Goal: Check status

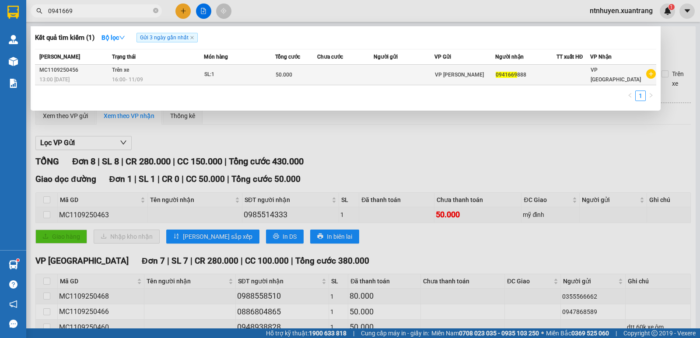
type input "0941669"
click at [154, 75] on div "16:00 [DATE]" at bounding box center [157, 80] width 91 height 10
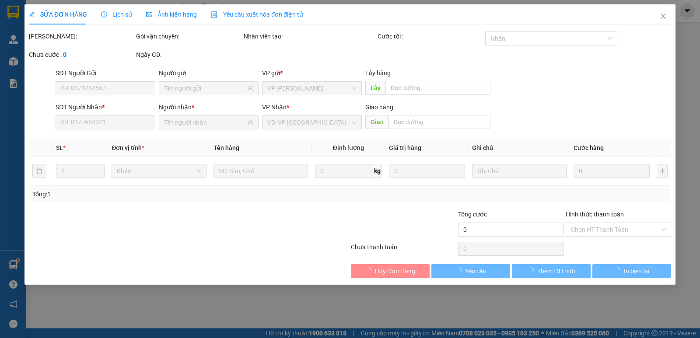
type input "0941669888"
type input "50.000"
type input "0"
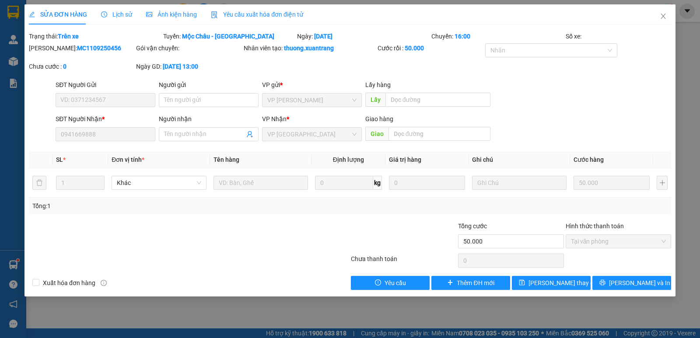
click at [174, 11] on span "Ảnh kiện hàng" at bounding box center [171, 14] width 51 height 7
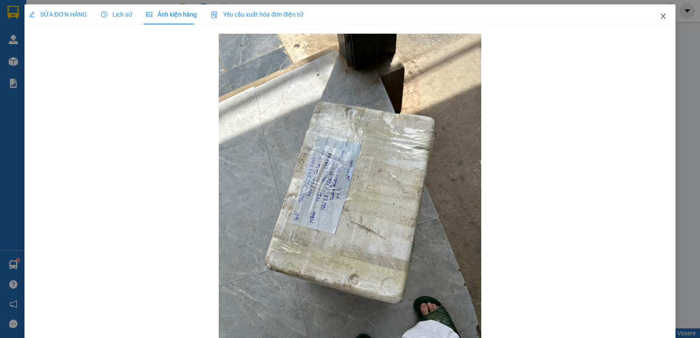
click at [660, 15] on icon "close" at bounding box center [663, 16] width 7 height 7
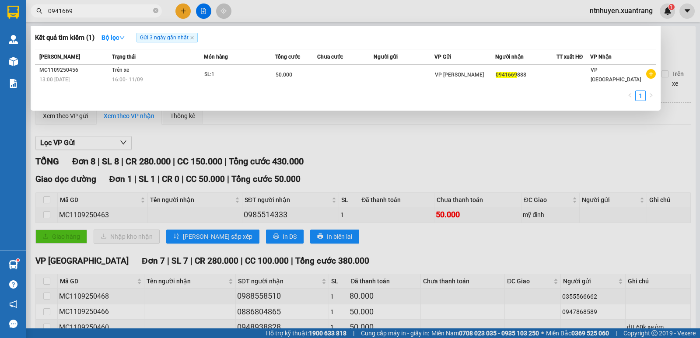
click at [113, 10] on input "0941669" at bounding box center [99, 11] width 103 height 10
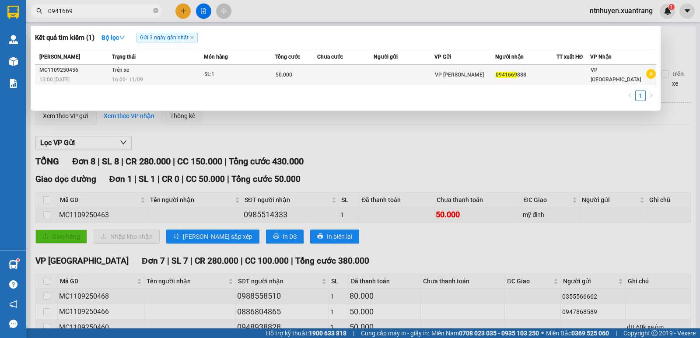
click at [187, 74] on td "Trên xe 16:00 [DATE]" at bounding box center [157, 75] width 94 height 21
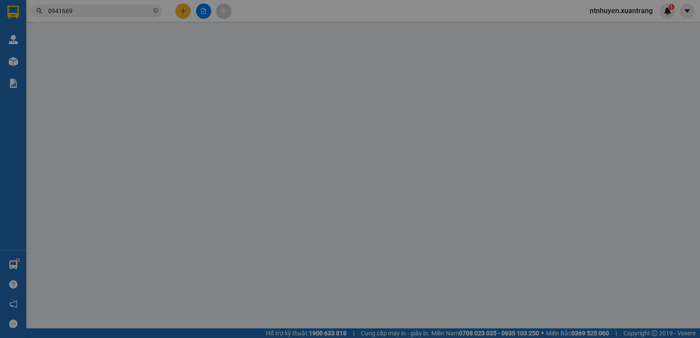
type input "0941669888"
type input "50.000"
type input "0"
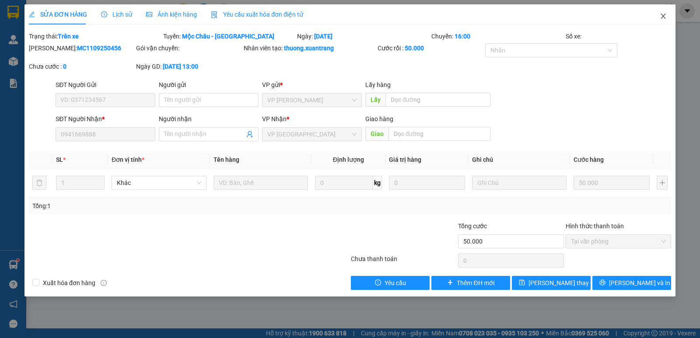
click at [662, 16] on icon "close" at bounding box center [663, 16] width 7 height 7
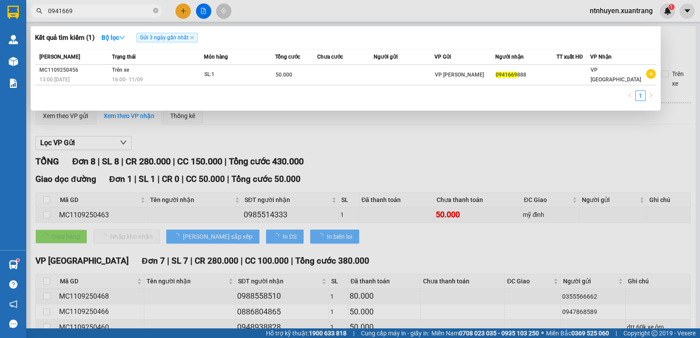
click at [98, 11] on input "0941669" at bounding box center [99, 11] width 103 height 10
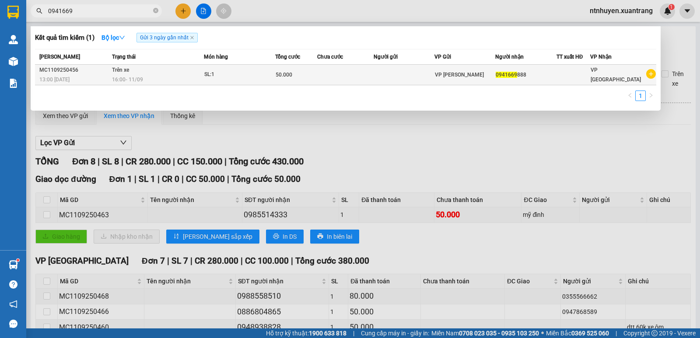
click at [164, 75] on div "16:00 [DATE]" at bounding box center [157, 80] width 91 height 10
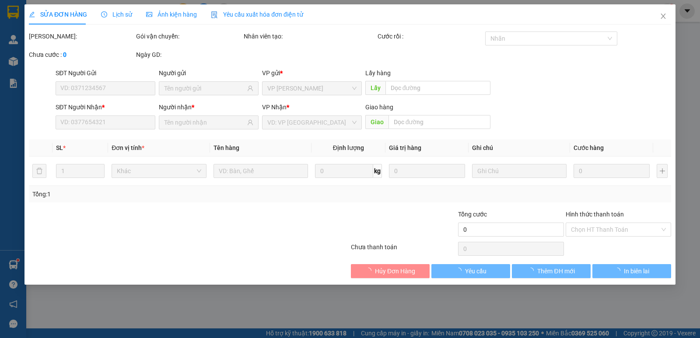
type input "0941669888"
type input "50.000"
type input "0"
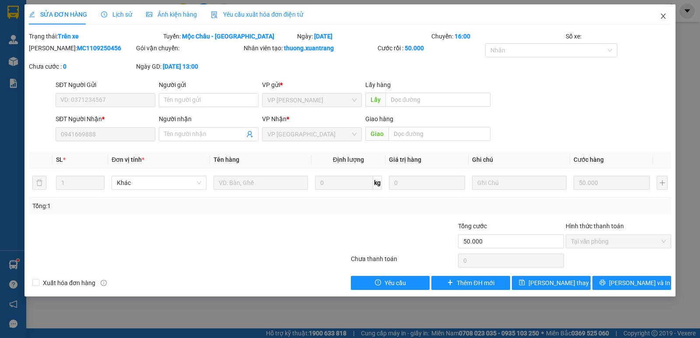
click at [659, 16] on span "Close" at bounding box center [663, 16] width 25 height 25
